Goal: Task Accomplishment & Management: Complete application form

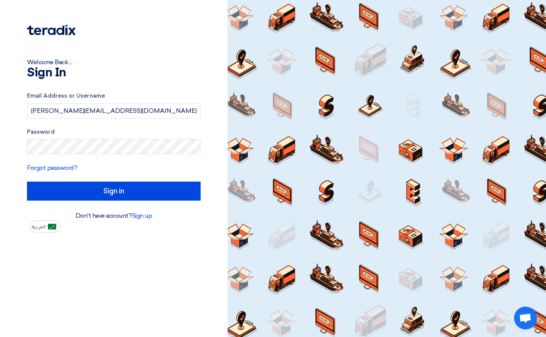
type input "[PERSON_NAME][EMAIL_ADDRESS][DOMAIN_NAME]"
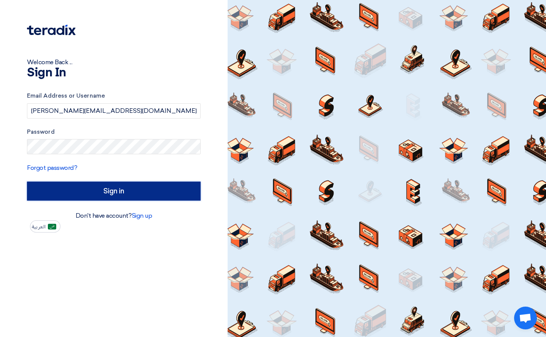
click at [92, 191] on input "Sign in" at bounding box center [114, 191] width 174 height 19
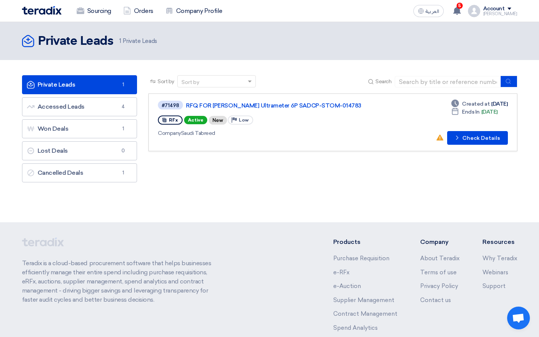
click at [269, 101] on div "#71498 RFQ FOR [PERSON_NAME] Ultrameter 6P SADCP-STOM-014783" at bounding box center [267, 105] width 219 height 10
click at [267, 105] on link "RFQ FOR [PERSON_NAME] Ultrameter 6P SADCP-STOM-014783" at bounding box center [281, 105] width 190 height 7
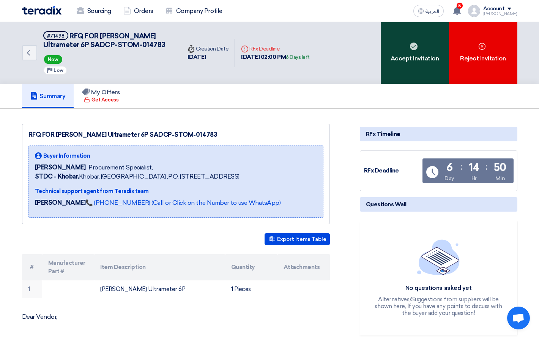
click at [406, 48] on div "Accept Invitation" at bounding box center [415, 53] width 68 height 62
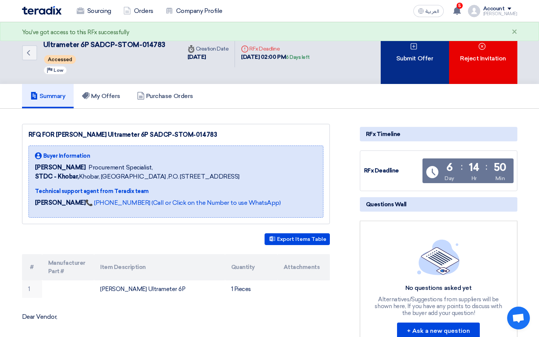
click at [409, 51] on div "Submit Offer" at bounding box center [415, 53] width 68 height 62
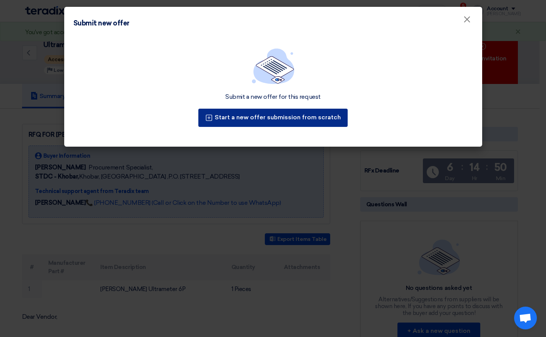
click at [273, 122] on div "Submit a new offer for this request Start a new offer submission from scratch" at bounding box center [273, 92] width 418 height 108
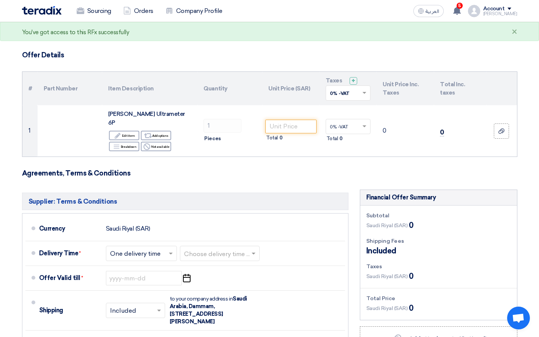
scroll to position [38, 0]
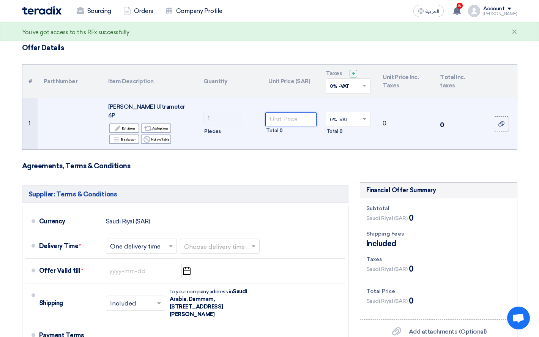
click at [285, 115] on input "number" at bounding box center [290, 119] width 51 height 14
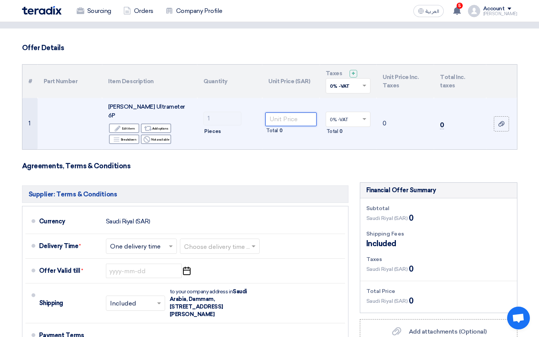
click at [284, 116] on input "number" at bounding box center [290, 119] width 51 height 14
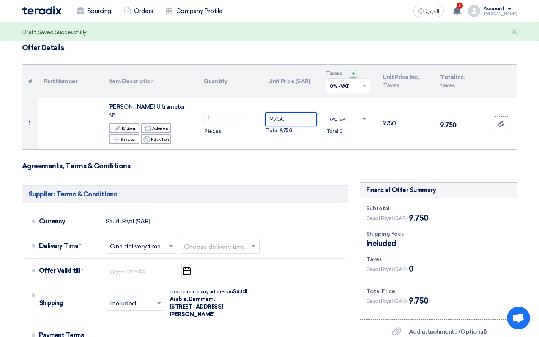
type input "9750"
click at [394, 145] on form "Offer Details # Part Number Item Description Quantity Unit Price (SAR) Taxes + …" at bounding box center [270, 245] width 496 height 402
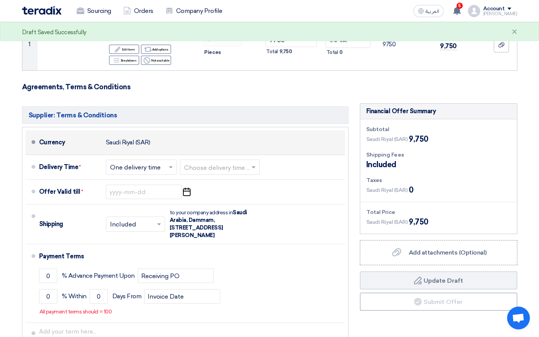
scroll to position [152, 0]
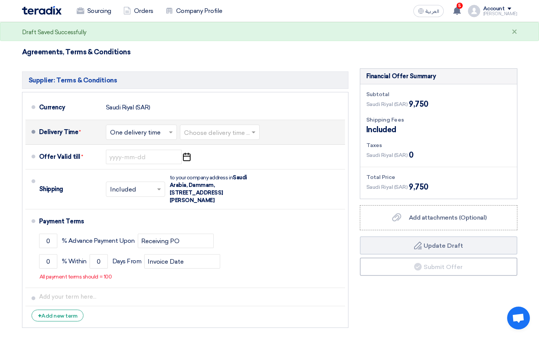
click at [141, 128] on input "text" at bounding box center [141, 133] width 63 height 11
click at [141, 159] on span "One delivery time" at bounding box center [136, 162] width 52 height 7
click at [219, 128] on input "text" at bounding box center [220, 133] width 72 height 11
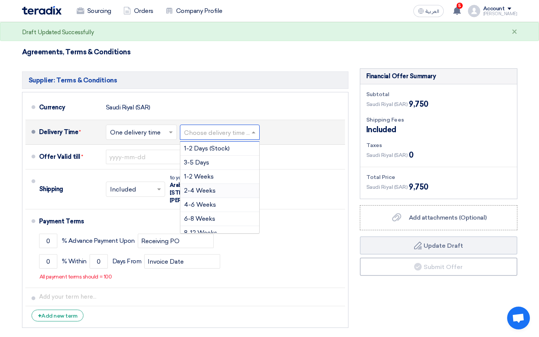
click at [216, 184] on div "2-4 Weeks" at bounding box center [219, 191] width 79 height 14
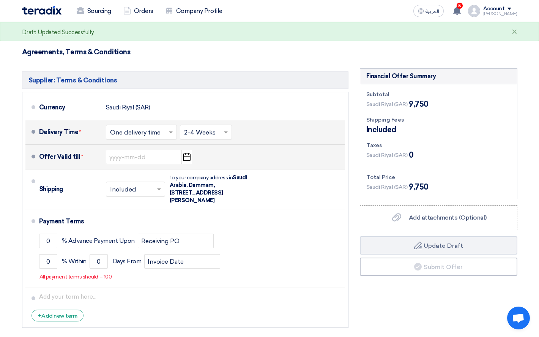
click at [223, 149] on div "Offer Valid till * Pick a date" at bounding box center [190, 157] width 303 height 18
click at [185, 153] on use "button" at bounding box center [187, 157] width 8 height 8
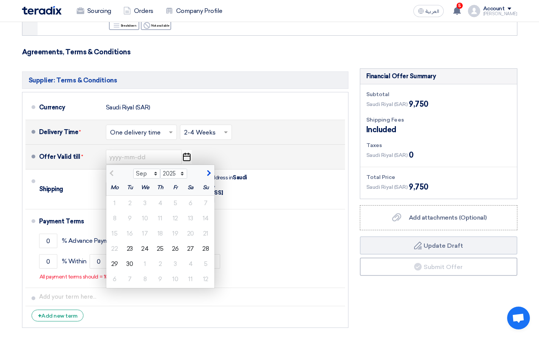
click at [207, 170] on span "button" at bounding box center [208, 173] width 4 height 7
select select "10"
click at [176, 256] on div "31" at bounding box center [175, 263] width 15 height 15
type input "[DATE]"
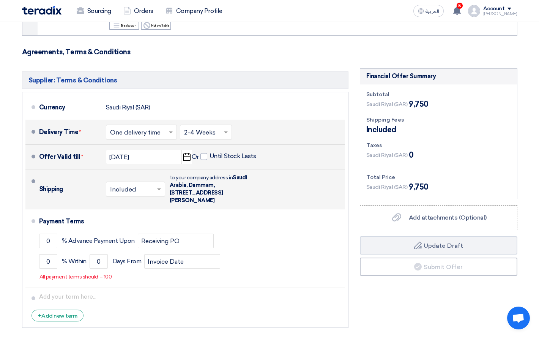
click at [274, 189] on div "Shipping × Included × to your company address in [STREET_ADDRESS][PERSON_NAME]" at bounding box center [190, 188] width 303 height 33
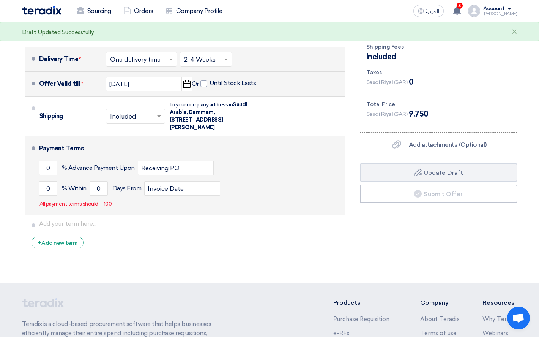
scroll to position [228, 0]
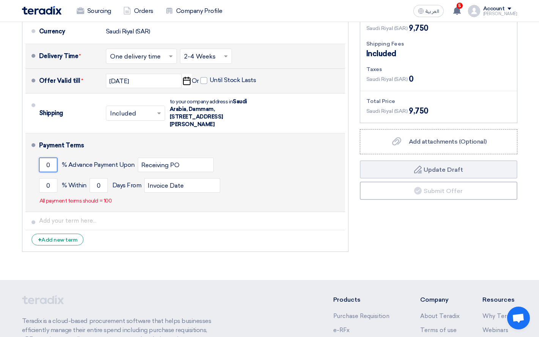
click at [46, 158] on input "0" at bounding box center [48, 165] width 18 height 14
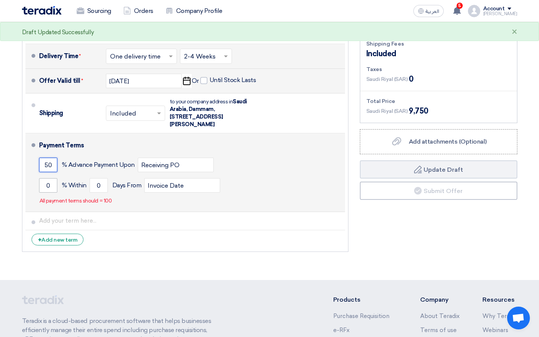
type input "50"
drag, startPoint x: 54, startPoint y: 180, endPoint x: 35, endPoint y: 180, distance: 19.0
click at [35, 180] on li "Payment Terms 50 % Advance Payment Upon Receiving PO 0 % Within 0" at bounding box center [185, 172] width 320 height 79
type input "50"
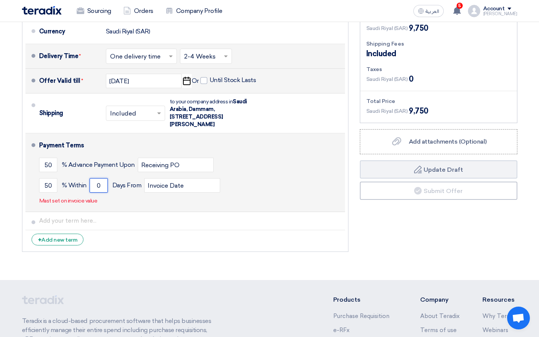
drag, startPoint x: 104, startPoint y: 175, endPoint x: 92, endPoint y: 176, distance: 11.8
click at [92, 178] on input "0" at bounding box center [99, 185] width 18 height 14
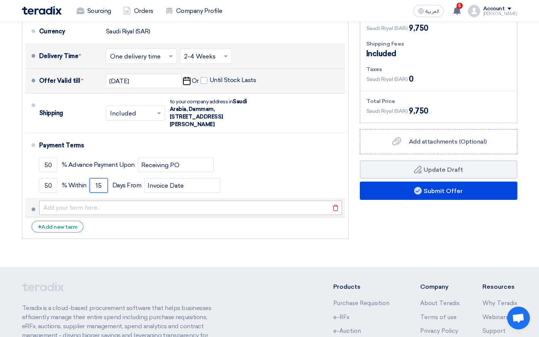
type input "15"
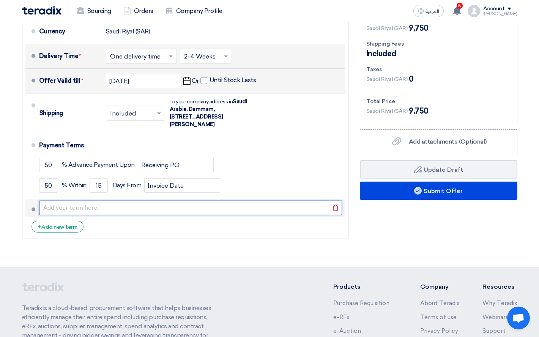
click at [311, 203] on input "text" at bounding box center [190, 207] width 303 height 14
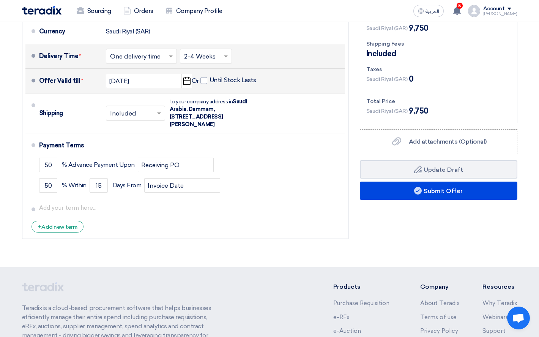
click at [404, 225] on div "Financial Offer Summary Subtotal [GEOGRAPHIC_DATA] (SAR) 9,750 Shipping Fees" at bounding box center [438, 117] width 169 height 250
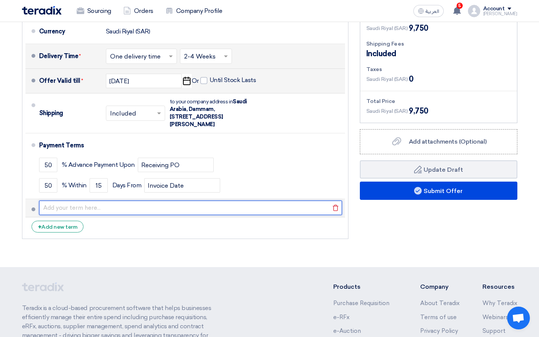
click at [177, 200] on input "text" at bounding box center [190, 207] width 303 height 14
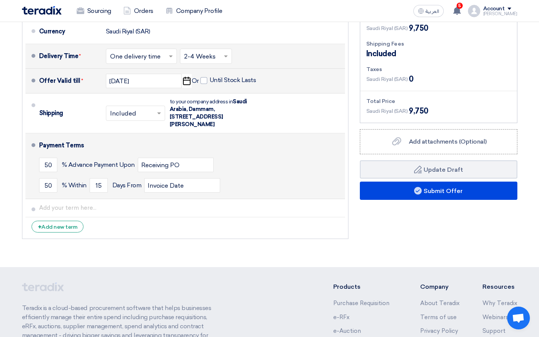
click at [290, 138] on div "Payment Terms" at bounding box center [187, 145] width 297 height 18
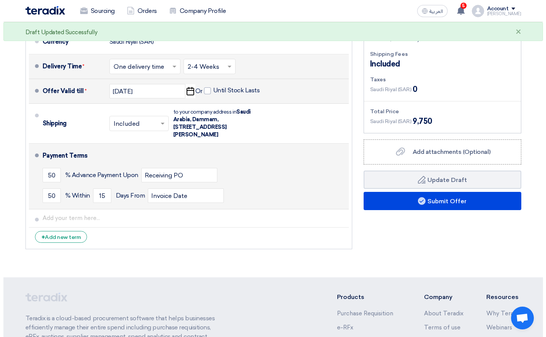
scroll to position [190, 0]
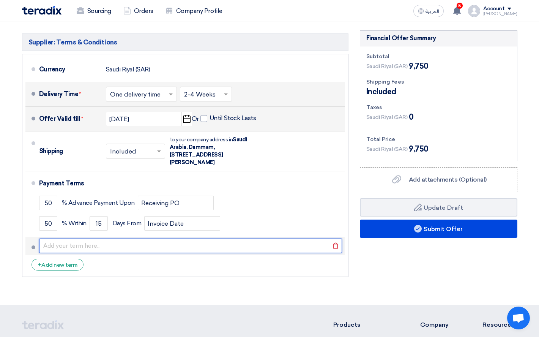
click at [100, 238] on input "text" at bounding box center [190, 245] width 303 height 14
paste input "Bank transfer 50% advance and balance 50% before shipping"
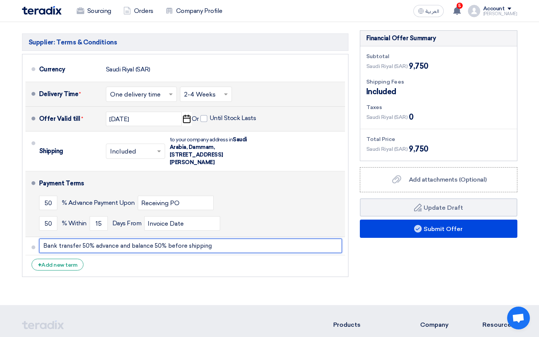
type input "Bank transfer 50% advance and balance 50% before shipping"
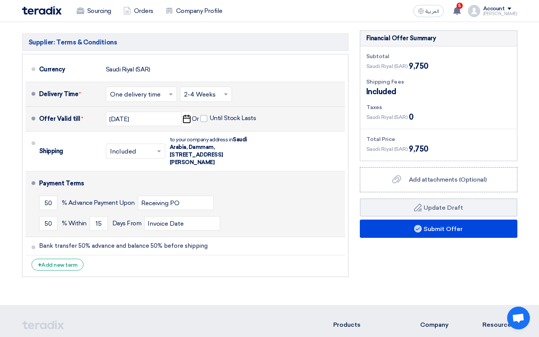
click at [253, 180] on div "Payment Terms" at bounding box center [187, 183] width 297 height 18
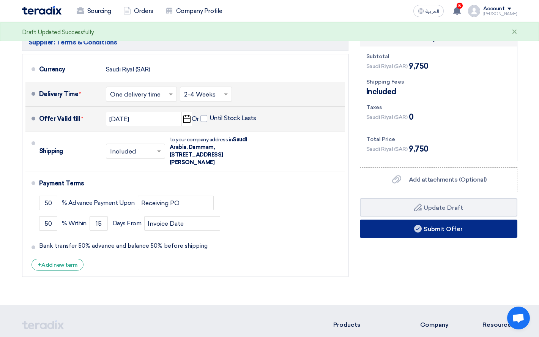
click at [420, 225] on icon at bounding box center [418, 229] width 8 height 8
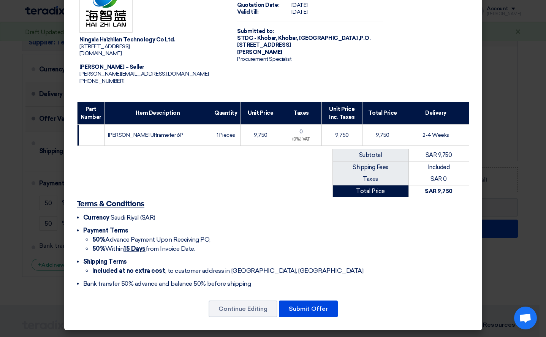
scroll to position [45, 0]
click at [315, 304] on button "Submit Offer" at bounding box center [308, 308] width 59 height 17
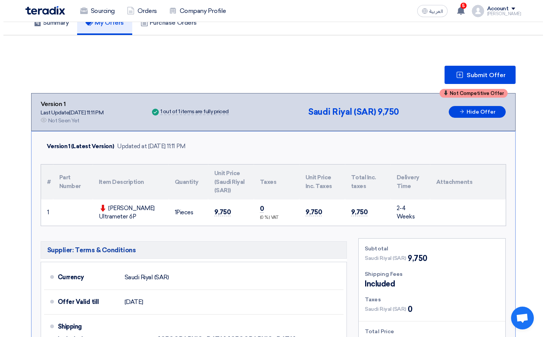
scroll to position [76, 0]
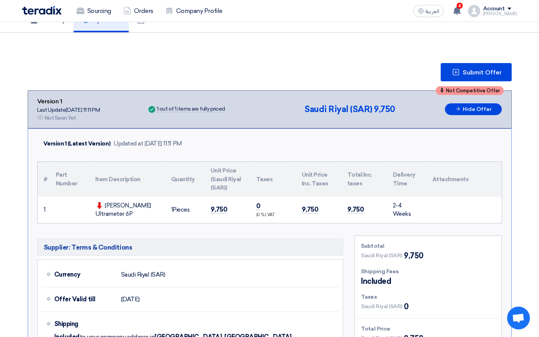
drag, startPoint x: 483, startPoint y: 41, endPoint x: 483, endPoint y: 36, distance: 4.6
click at [483, 40] on section "Submit Offer Not Competitive Offer Version 1 Last Update [DATE] 11:11 PM Offer …" at bounding box center [269, 249] width 539 height 433
click at [303, 140] on div "Version 1 (Latest Version) Updated at [DATE] 11:11 PM" at bounding box center [269, 144] width 465 height 18
click at [479, 72] on span "Submit Offer" at bounding box center [482, 72] width 39 height 6
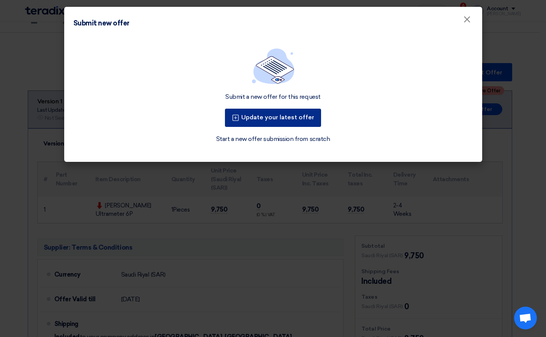
click at [291, 117] on button "Update your latest offer" at bounding box center [273, 118] width 96 height 18
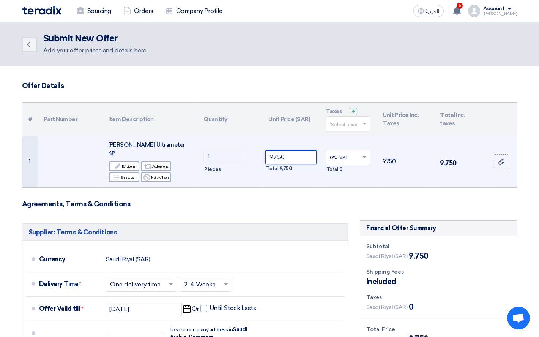
drag, startPoint x: 290, startPoint y: 150, endPoint x: 260, endPoint y: 152, distance: 29.3
click at [260, 152] on tr "1 [PERSON_NAME] Ultrameter 6P Edit Edit item Alternative Add options Breakdown" at bounding box center [269, 161] width 495 height 51
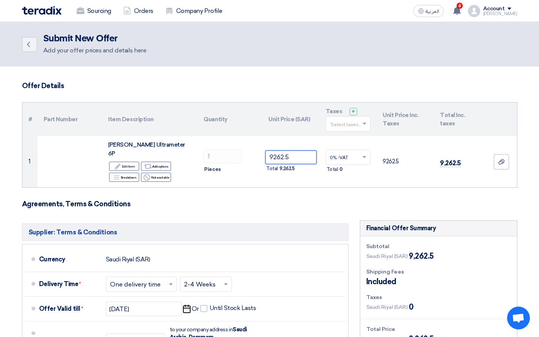
type input "9262.5"
click at [320, 200] on h3 "Agreements, Terms & Conditions" at bounding box center [270, 204] width 496 height 8
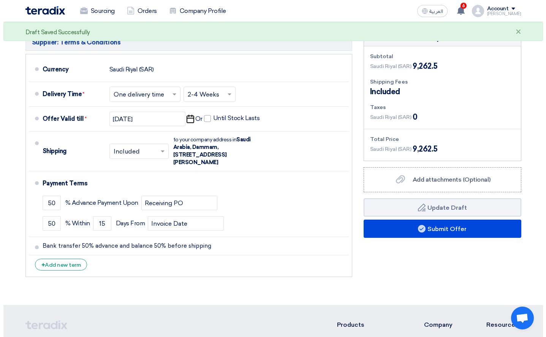
scroll to position [152, 0]
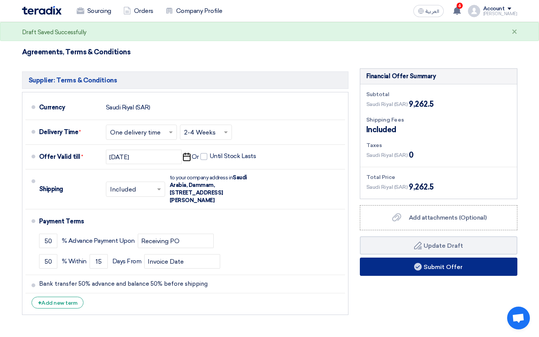
click at [431, 262] on button "Submit Offer" at bounding box center [439, 266] width 158 height 18
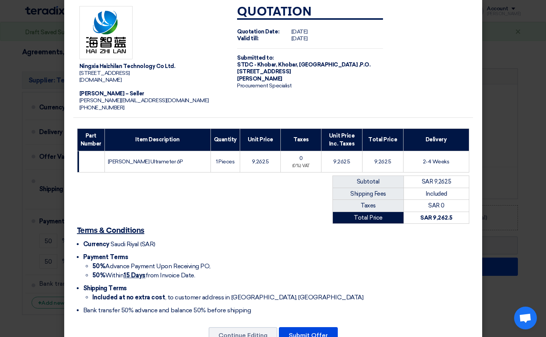
scroll to position [45, 0]
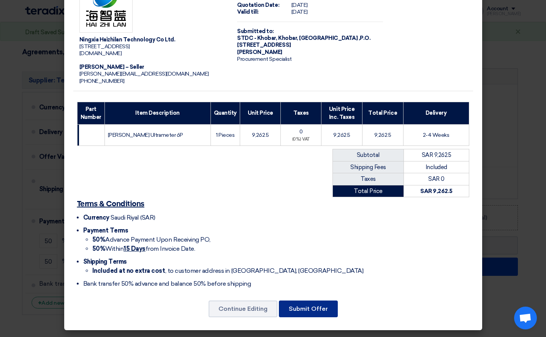
click at [306, 308] on button "Submit Offer" at bounding box center [308, 308] width 59 height 17
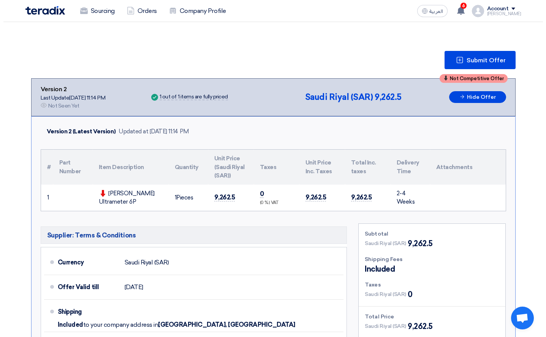
scroll to position [114, 0]
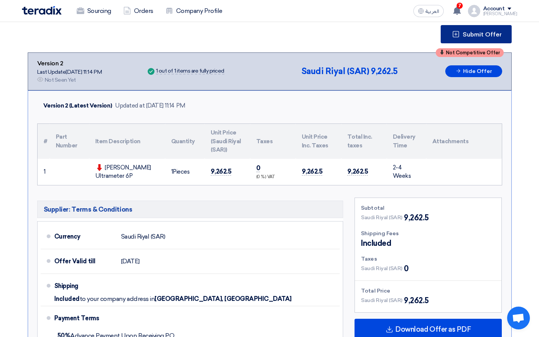
click at [477, 32] on span "Submit Offer" at bounding box center [482, 35] width 39 height 6
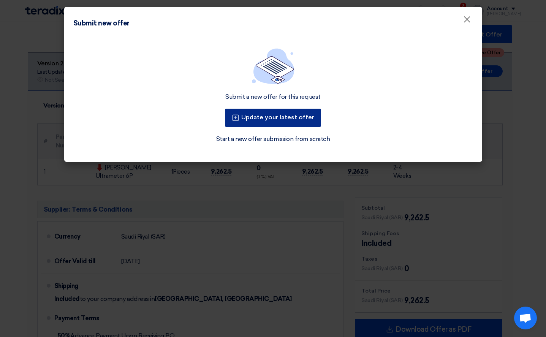
click at [260, 117] on button "Update your latest offer" at bounding box center [273, 118] width 96 height 18
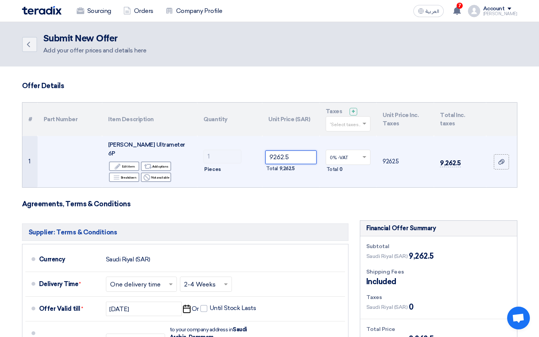
click at [218, 152] on tr "1 [PERSON_NAME] Ultrameter 6P Edit Edit item Alternative Add options Breakdown" at bounding box center [269, 161] width 495 height 51
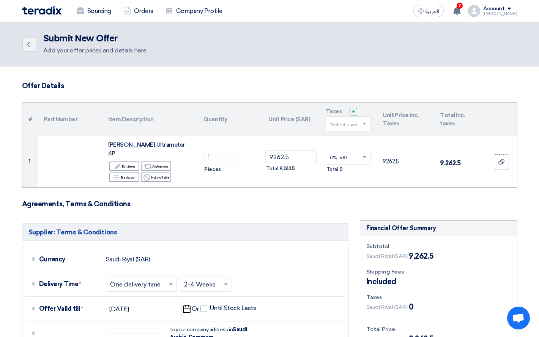
click at [267, 104] on th "Unit Price (SAR)" at bounding box center [290, 119] width 57 height 33
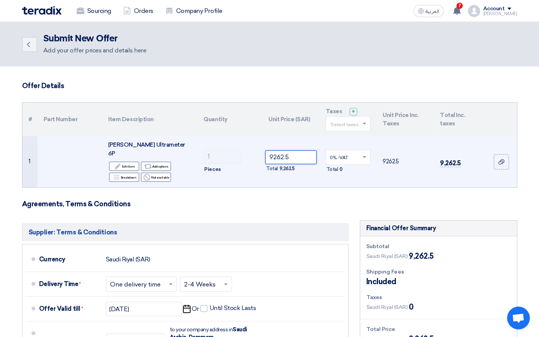
drag, startPoint x: 295, startPoint y: 152, endPoint x: 252, endPoint y: 152, distance: 43.3
click at [252, 152] on tr "1 [PERSON_NAME] Ultrameter 6P Edit Edit item Alternative Add options Breakdown" at bounding box center [269, 161] width 495 height 51
click at [307, 155] on input "9262.5" at bounding box center [290, 157] width 51 height 14
drag, startPoint x: 295, startPoint y: 152, endPoint x: 261, endPoint y: 154, distance: 34.3
click at [261, 154] on tr "1 [PERSON_NAME] Ultrameter 6P Edit Edit item Alternative Add options Breakdown" at bounding box center [269, 161] width 495 height 51
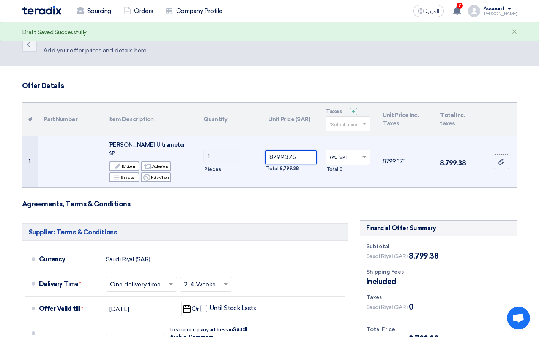
type input "8799.375"
click at [264, 169] on td "8799.375 Total 8,799.38" at bounding box center [290, 161] width 57 height 51
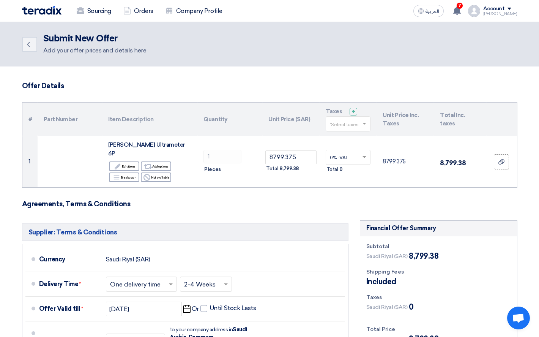
click at [360, 200] on form "Offer Details # Part Number Item Description Quantity Unit Price (SAR) Taxes + …" at bounding box center [270, 276] width 496 height 389
click at [396, 189] on form "Offer Details # Part Number Item Description Quantity Unit Price (SAR) Taxes + …" at bounding box center [270, 276] width 496 height 389
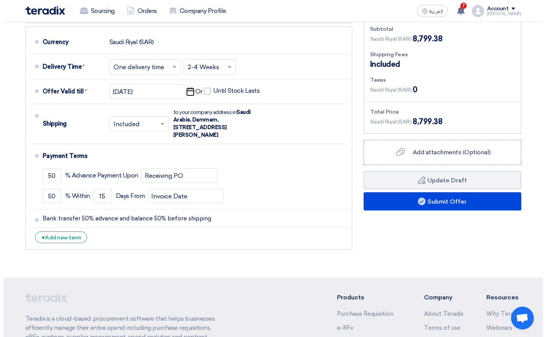
scroll to position [228, 0]
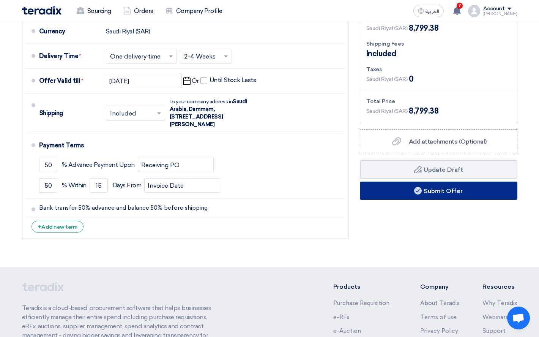
click at [428, 182] on button "Submit Offer" at bounding box center [439, 191] width 158 height 18
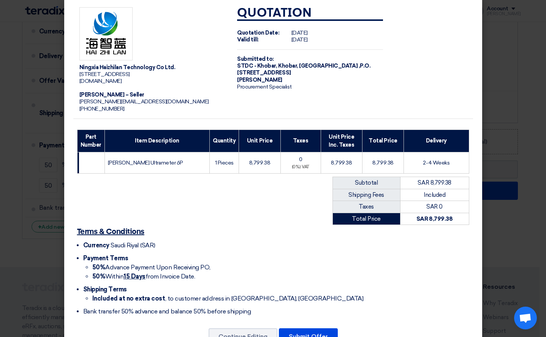
scroll to position [45, 0]
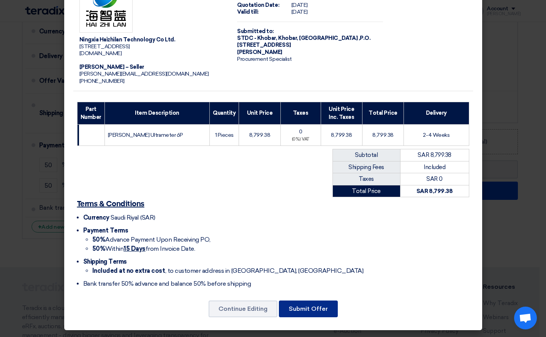
click at [307, 302] on button "Submit Offer" at bounding box center [308, 308] width 59 height 17
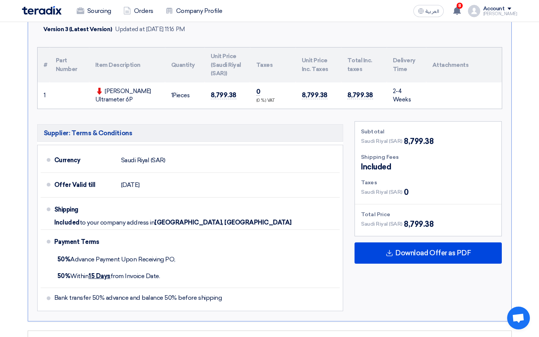
scroll to position [190, 0]
